Goal: Task Accomplishment & Management: Use online tool/utility

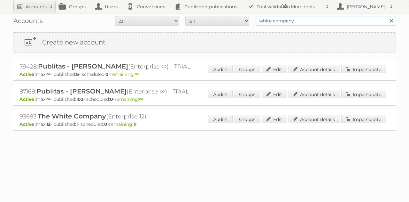
drag, startPoint x: 302, startPoint y: 19, endPoint x: 247, endPoint y: 25, distance: 55.3
click at [247, 25] on form "All Active Expired Pending All Paid Trials Self service white company Search" at bounding box center [204, 21] width 383 height 10
type input "ikea communications"
click at [386, 16] on input "Search" at bounding box center [391, 21] width 10 height 10
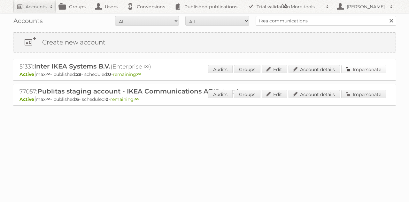
click at [356, 68] on link "Impersonate" at bounding box center [363, 69] width 45 height 8
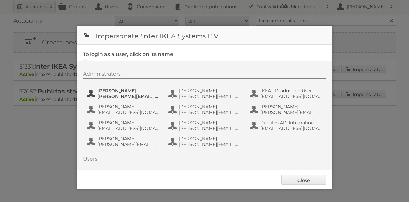
click at [118, 96] on span "[PERSON_NAME][EMAIL_ADDRESS][DOMAIN_NAME]" at bounding box center [128, 96] width 62 height 6
